Goal: Task Accomplishment & Management: Manage account settings

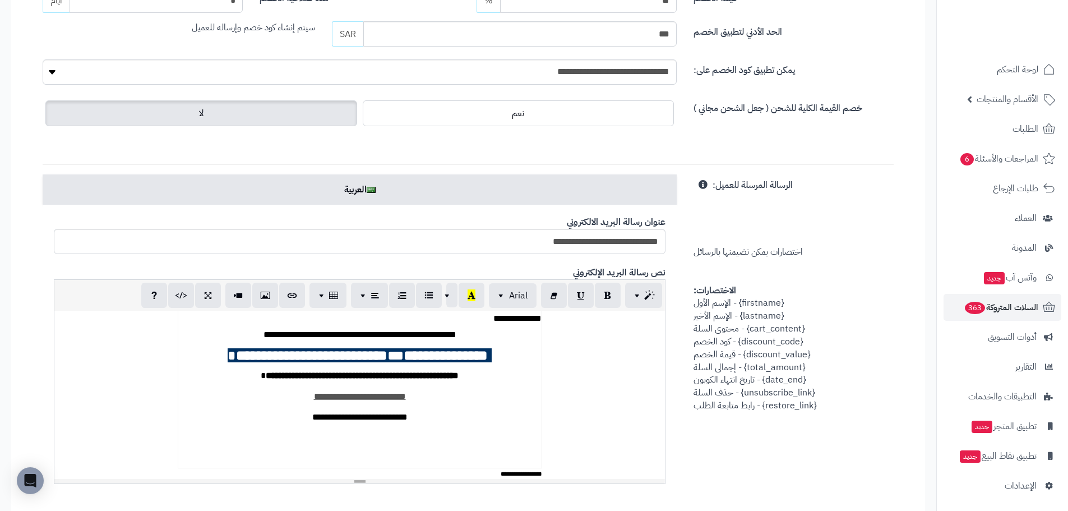
scroll to position [103, 0]
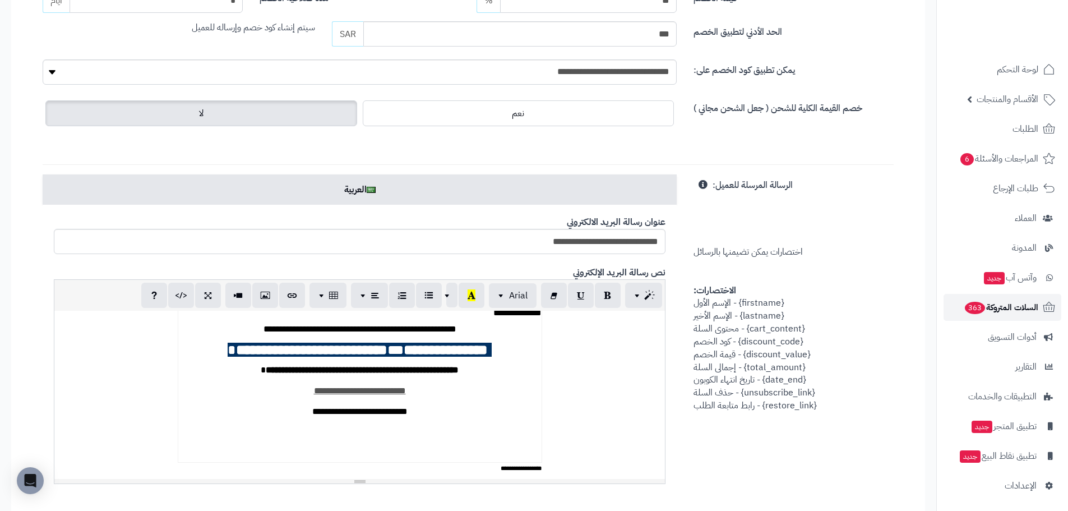
click at [1003, 305] on span "السلات المتروكة 363" at bounding box center [1001, 307] width 75 height 16
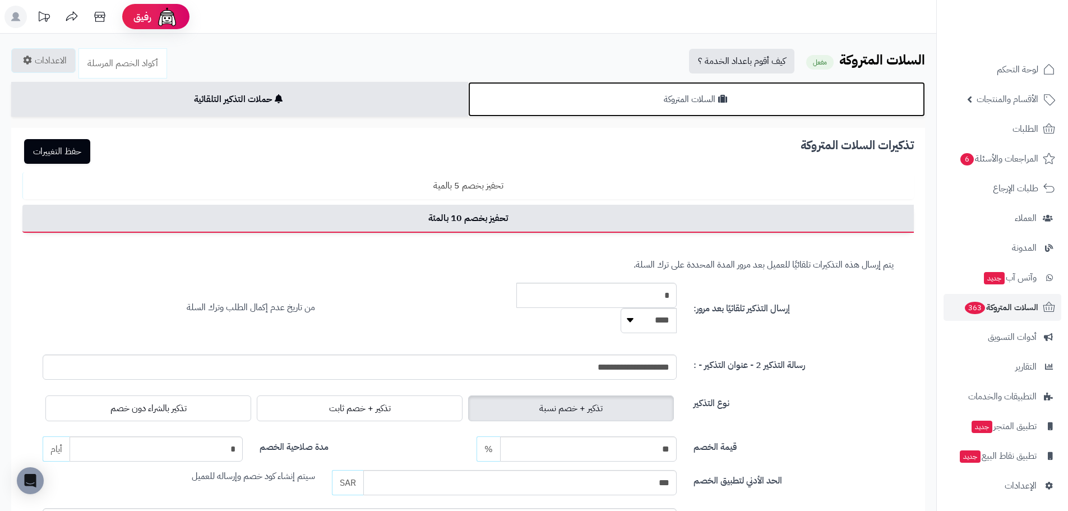
click at [719, 100] on icon at bounding box center [722, 98] width 9 height 9
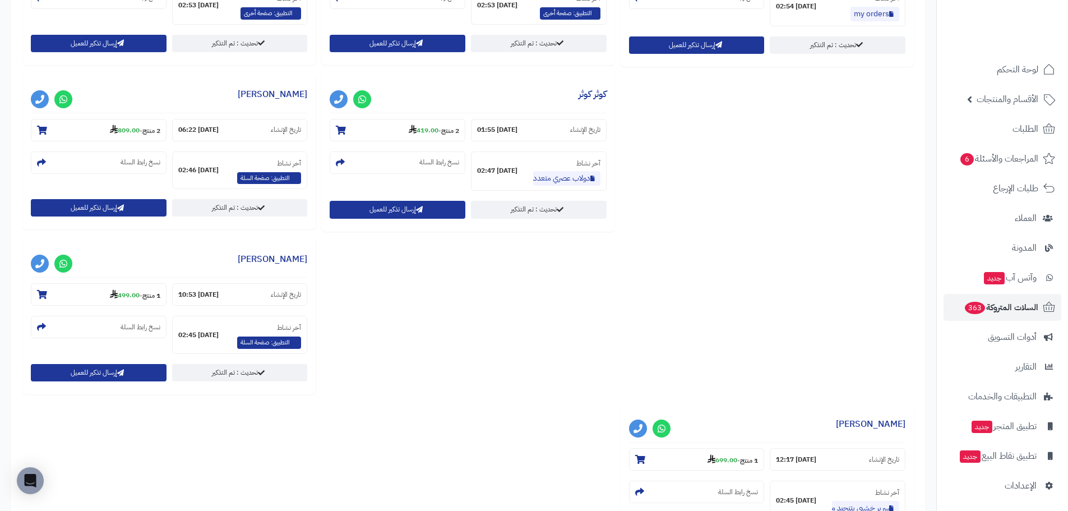
scroll to position [1253, 0]
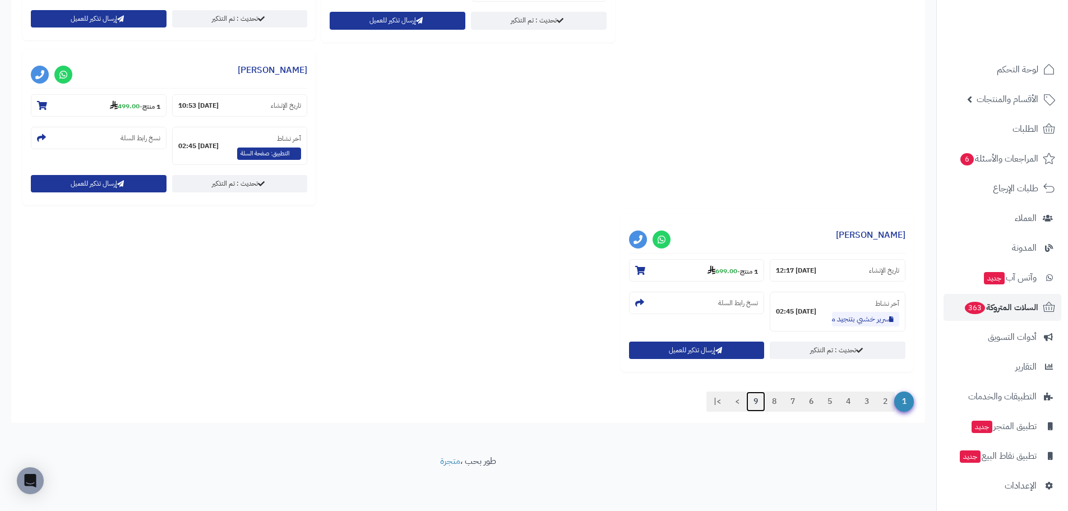
click at [751, 401] on link "9" at bounding box center [755, 401] width 19 height 20
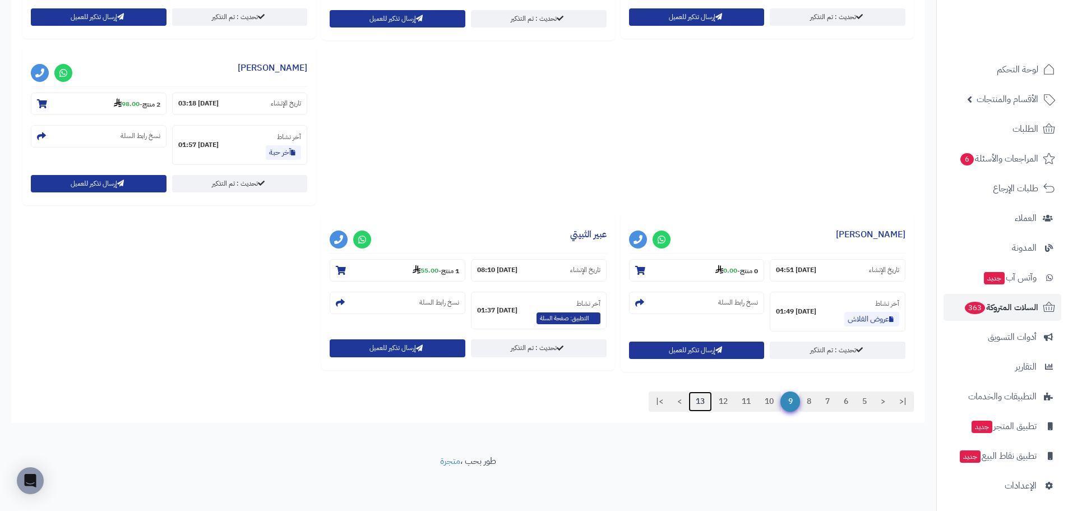
click at [699, 403] on link "13" at bounding box center [700, 401] width 24 height 20
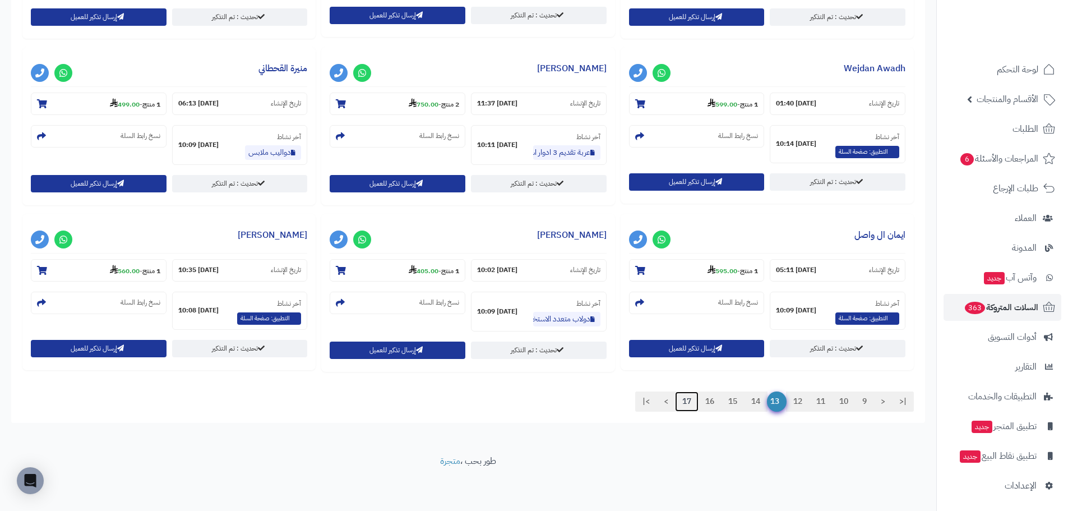
click at [682, 400] on link "17" at bounding box center [687, 401] width 24 height 20
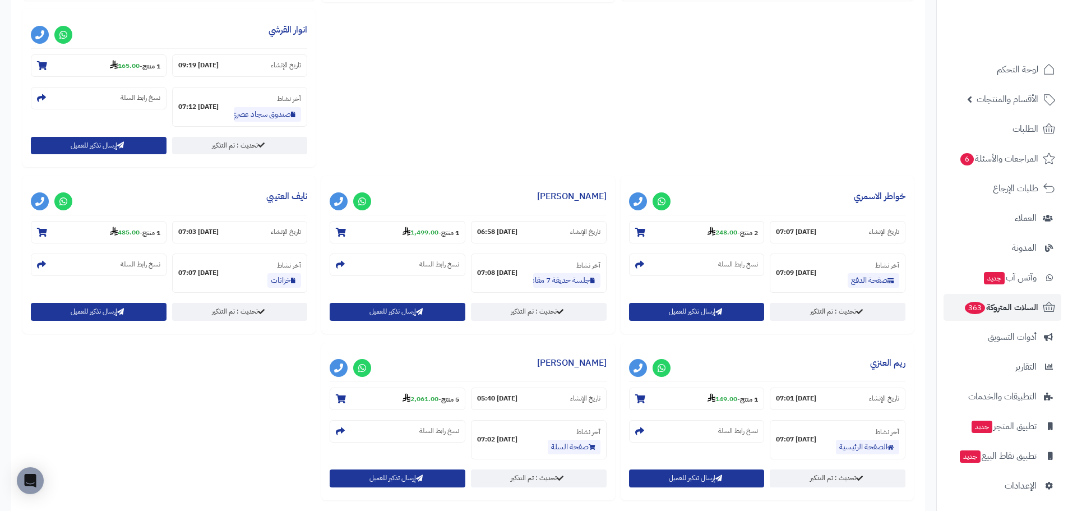
scroll to position [1090, 0]
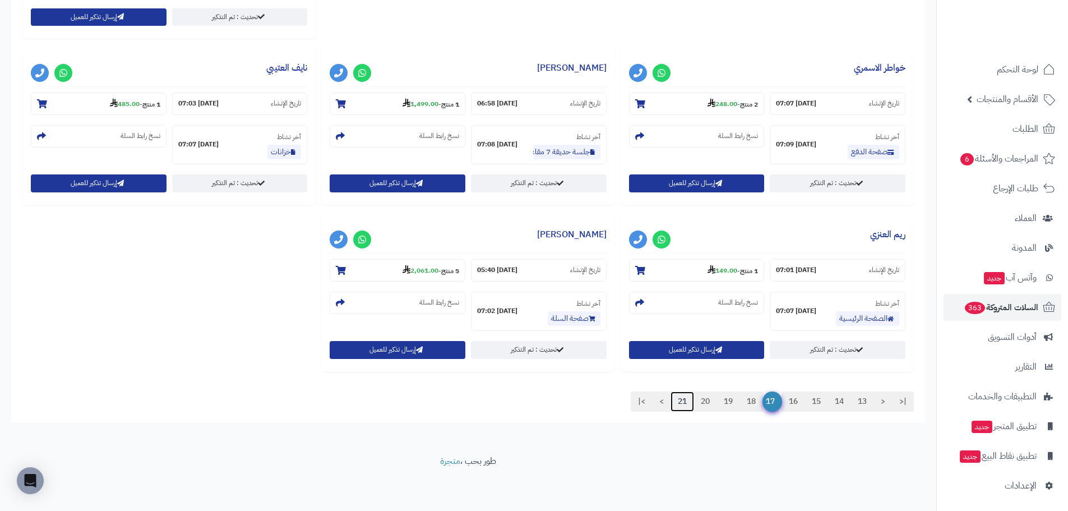
click at [672, 401] on link "21" at bounding box center [683, 401] width 24 height 20
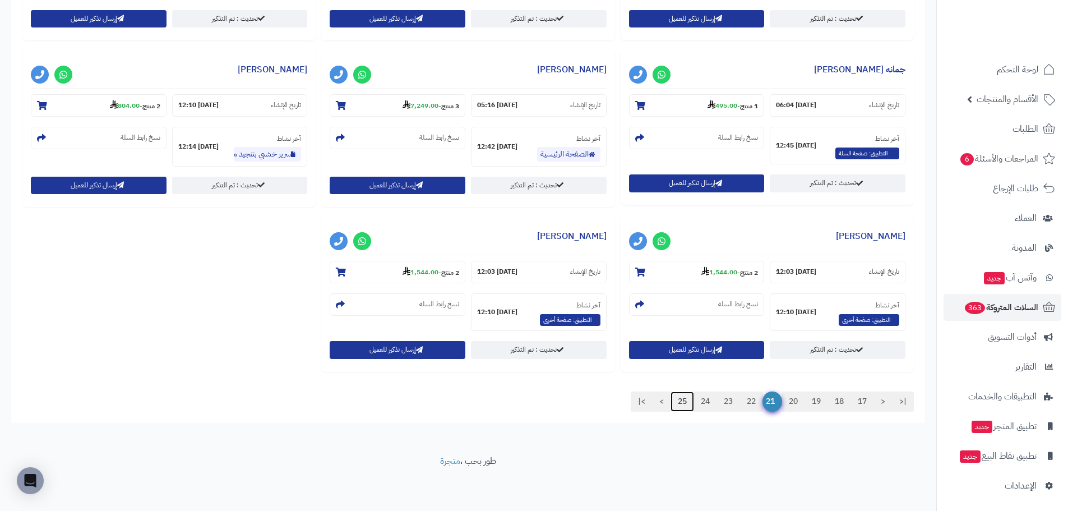
click at [678, 403] on link "25" at bounding box center [683, 401] width 24 height 20
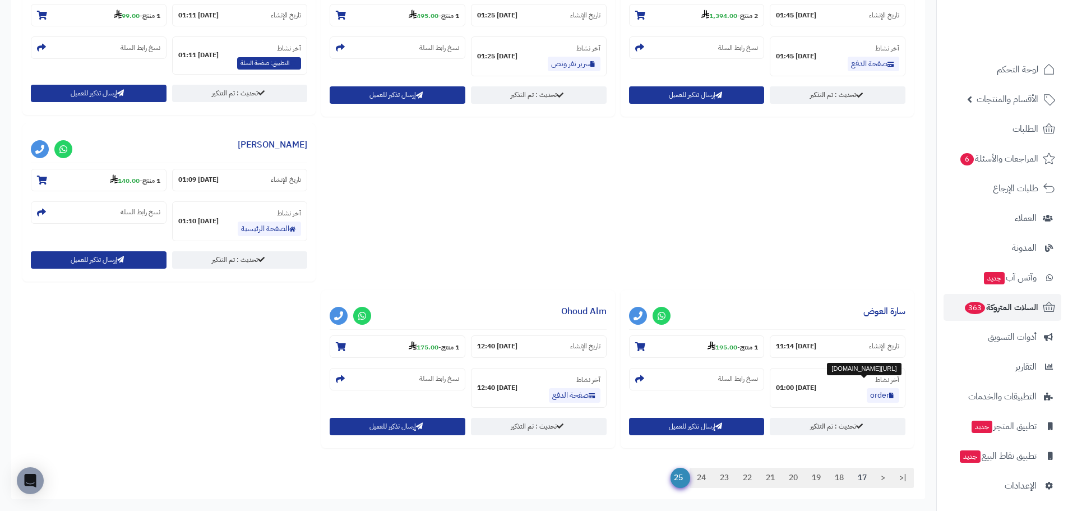
scroll to position [1196, 0]
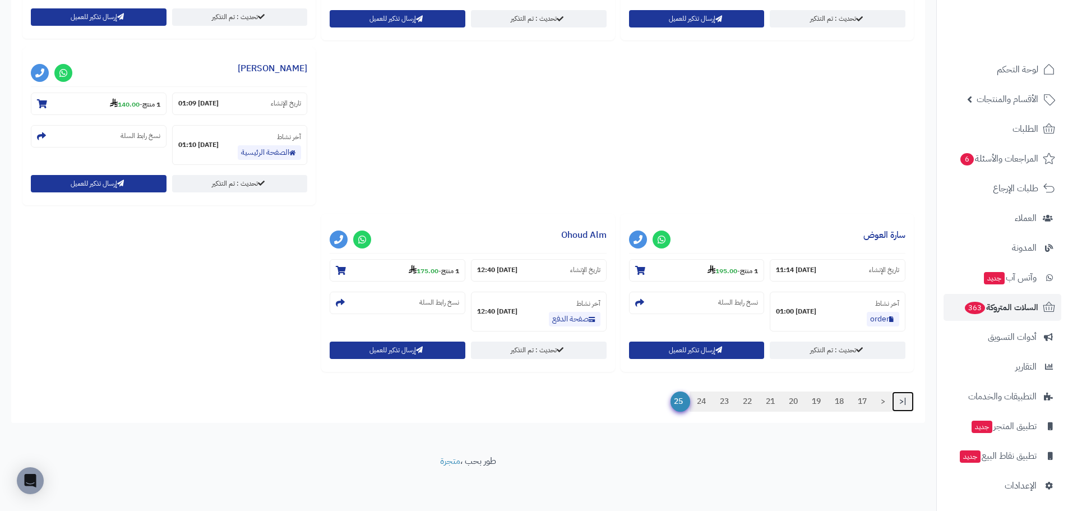
click at [900, 400] on link "|<" at bounding box center [903, 401] width 22 height 20
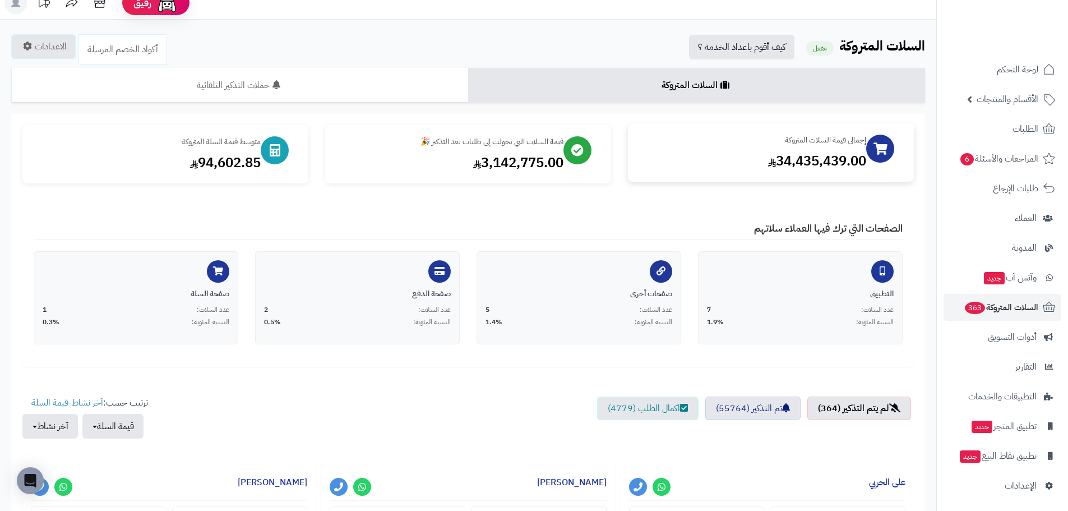
scroll to position [0, 0]
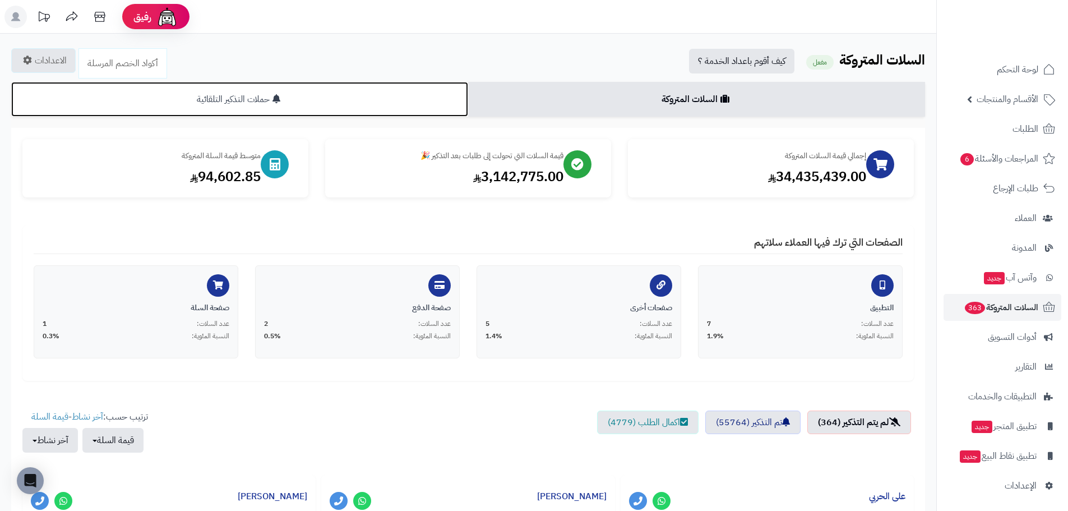
click at [339, 111] on link "حملات التذكير التلقائية" at bounding box center [239, 99] width 457 height 35
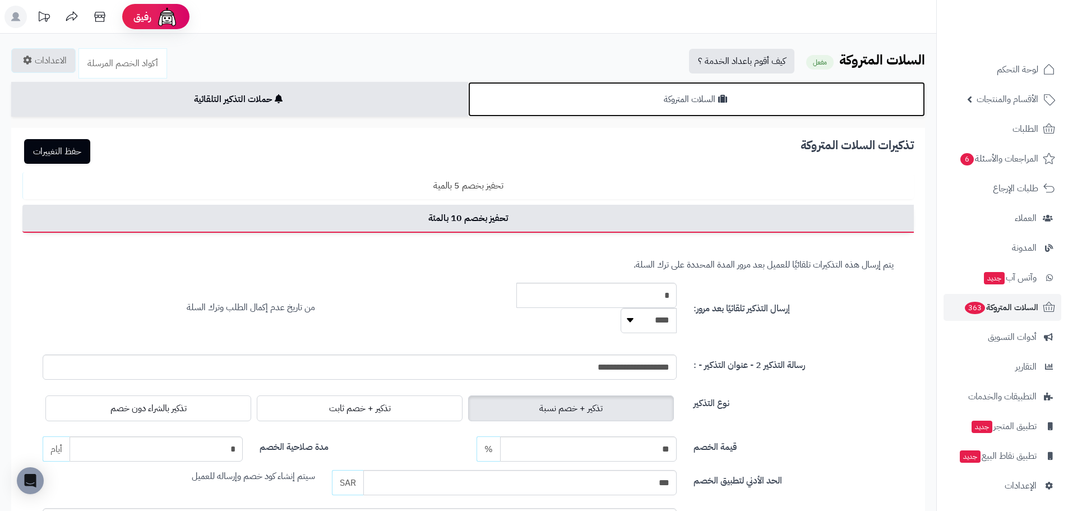
click at [599, 108] on link "السلات المتروكة" at bounding box center [696, 99] width 457 height 35
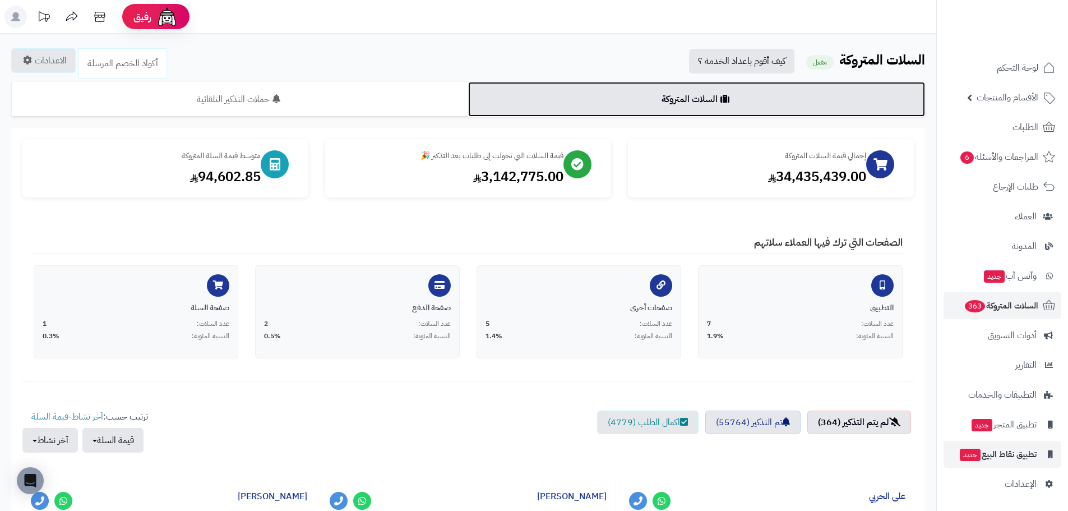
scroll to position [2, 0]
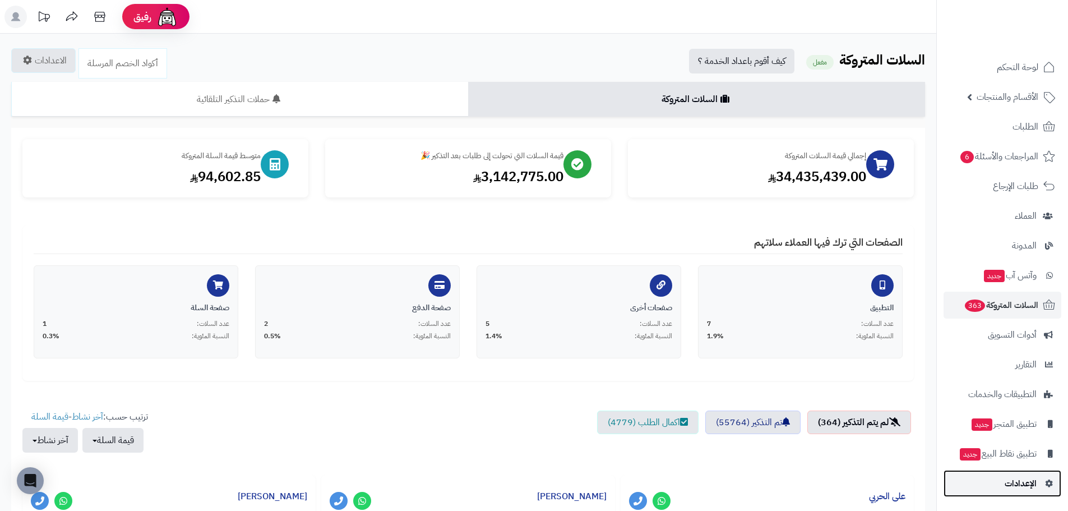
click at [1020, 479] on span "الإعدادات" at bounding box center [1021, 483] width 32 height 16
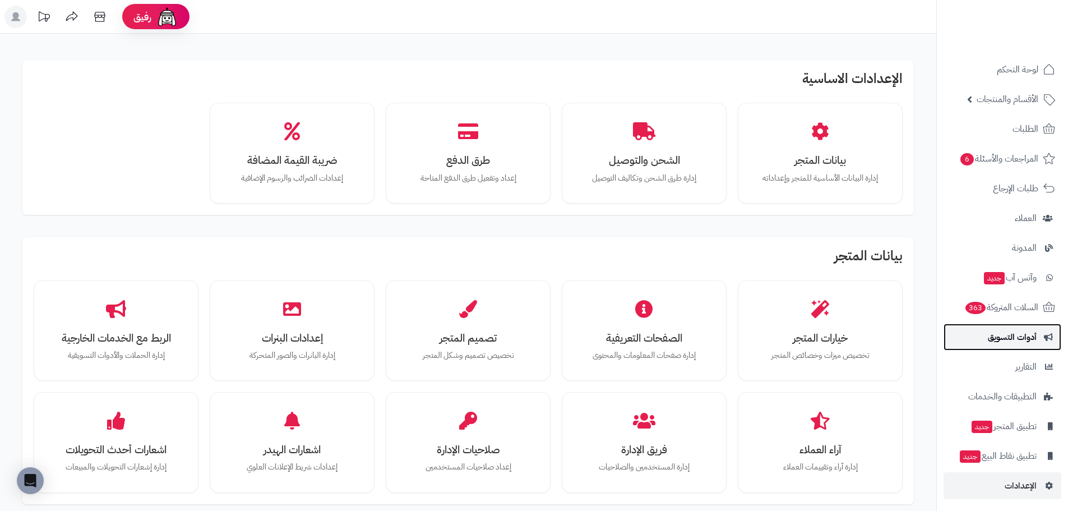
click at [1027, 331] on span "أدوات التسويق" at bounding box center [1012, 337] width 49 height 16
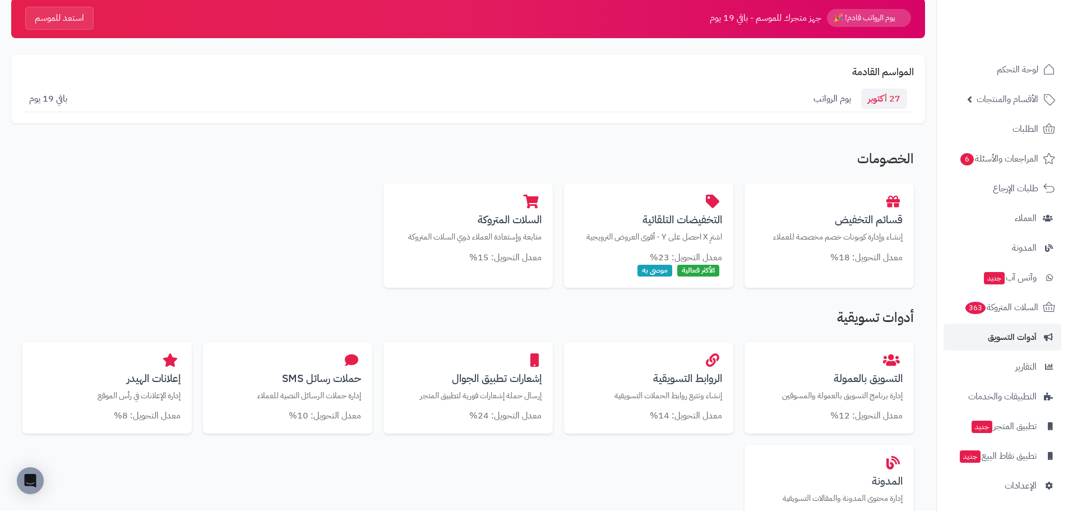
scroll to position [112, 0]
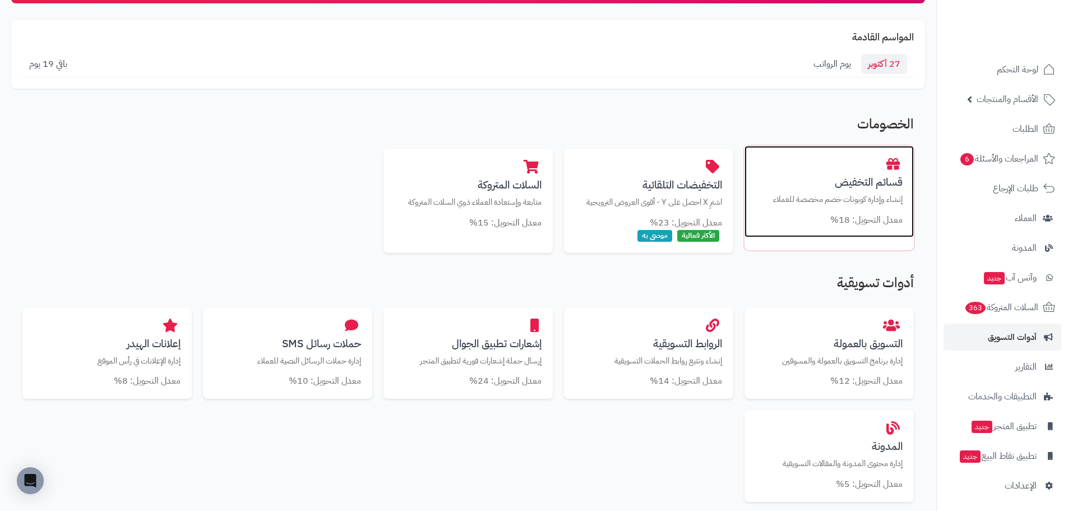
click at [840, 180] on h3 "قسائم التخفيض" at bounding box center [829, 182] width 147 height 12
